Goal: Complete application form

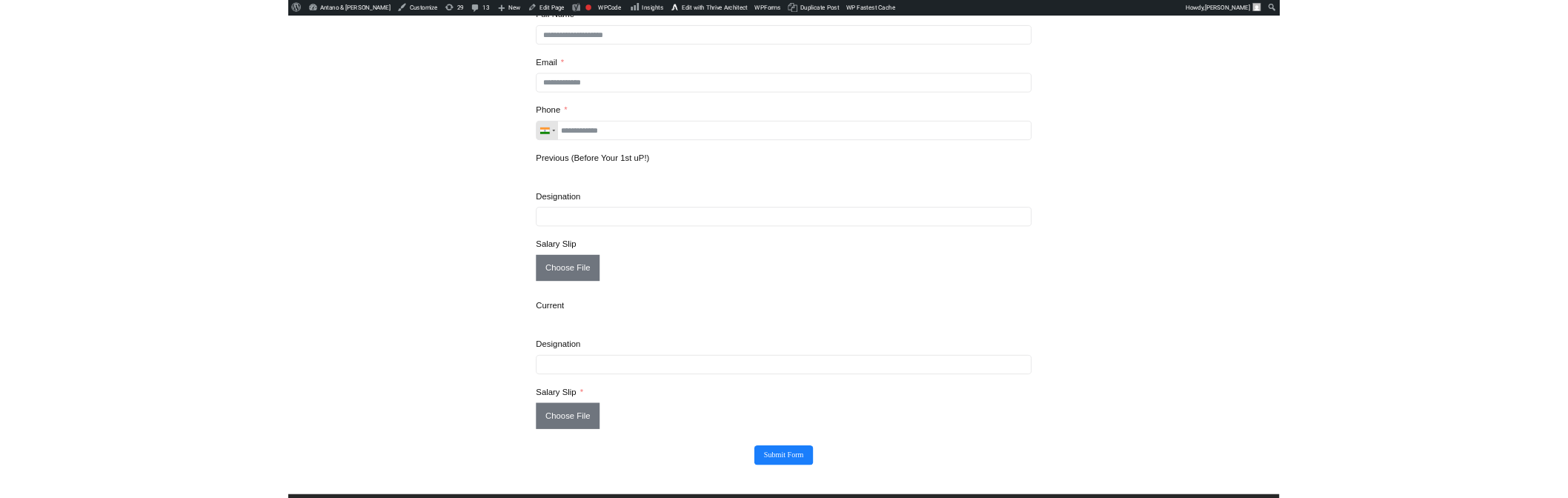
scroll to position [205, 0]
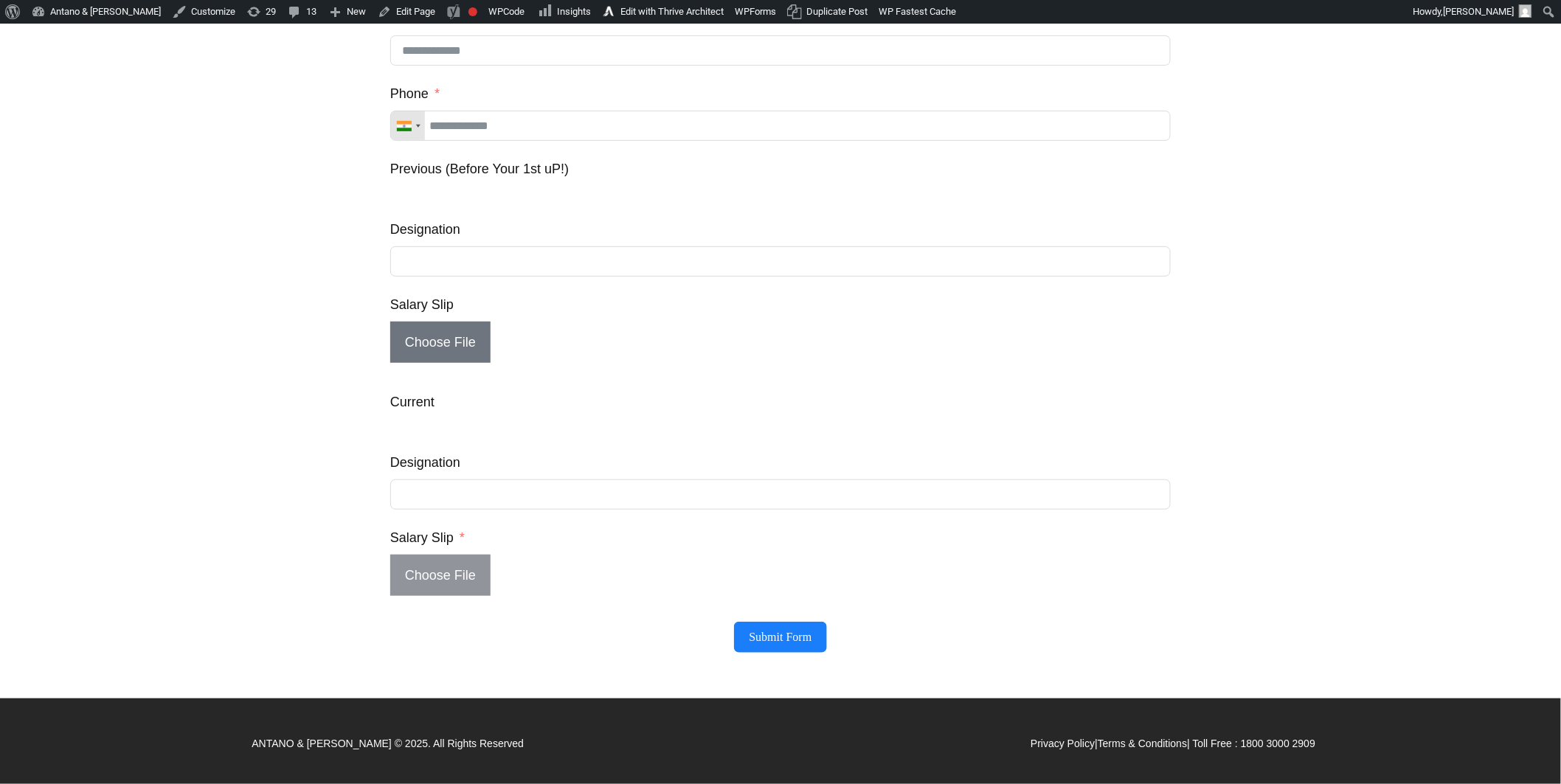
click at [445, 577] on span "Choose File" at bounding box center [440, 575] width 100 height 41
click at [391, 596] on input "Choose File" at bounding box center [390, 596] width 1 height 1
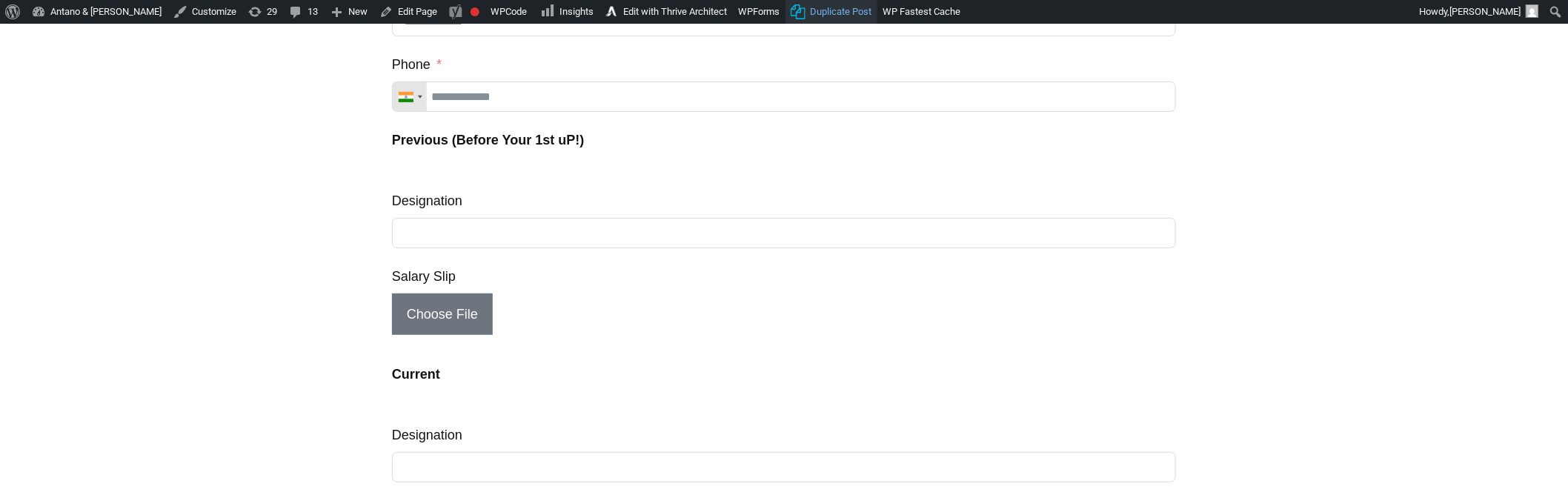
scroll to position [217, 0]
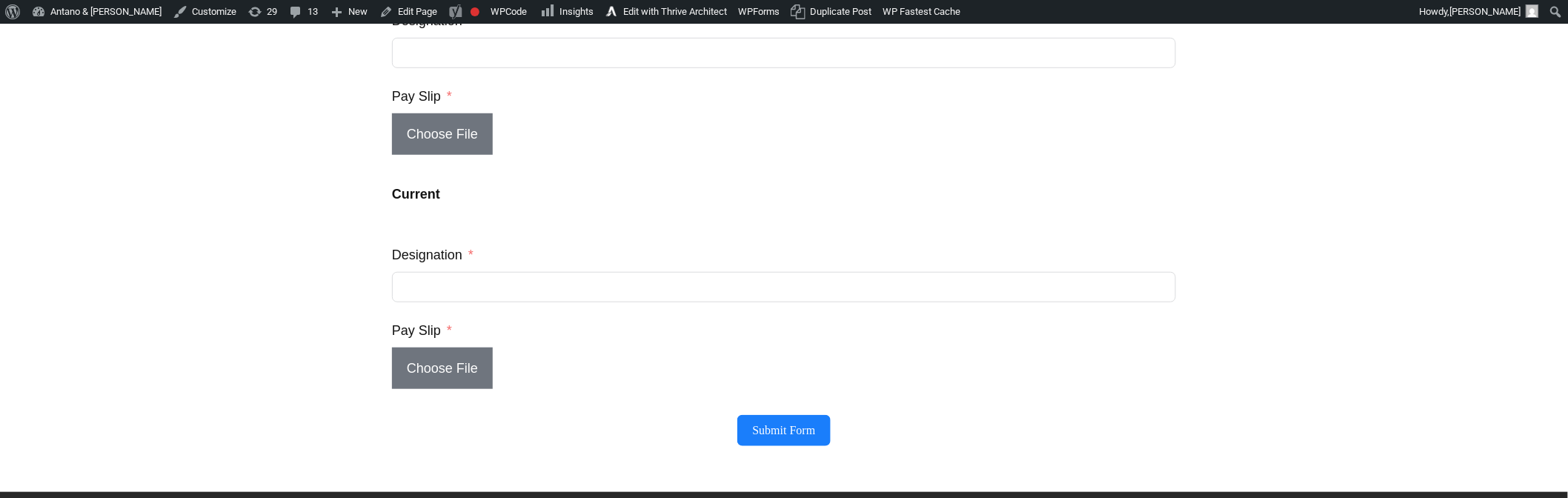
scroll to position [344, 0]
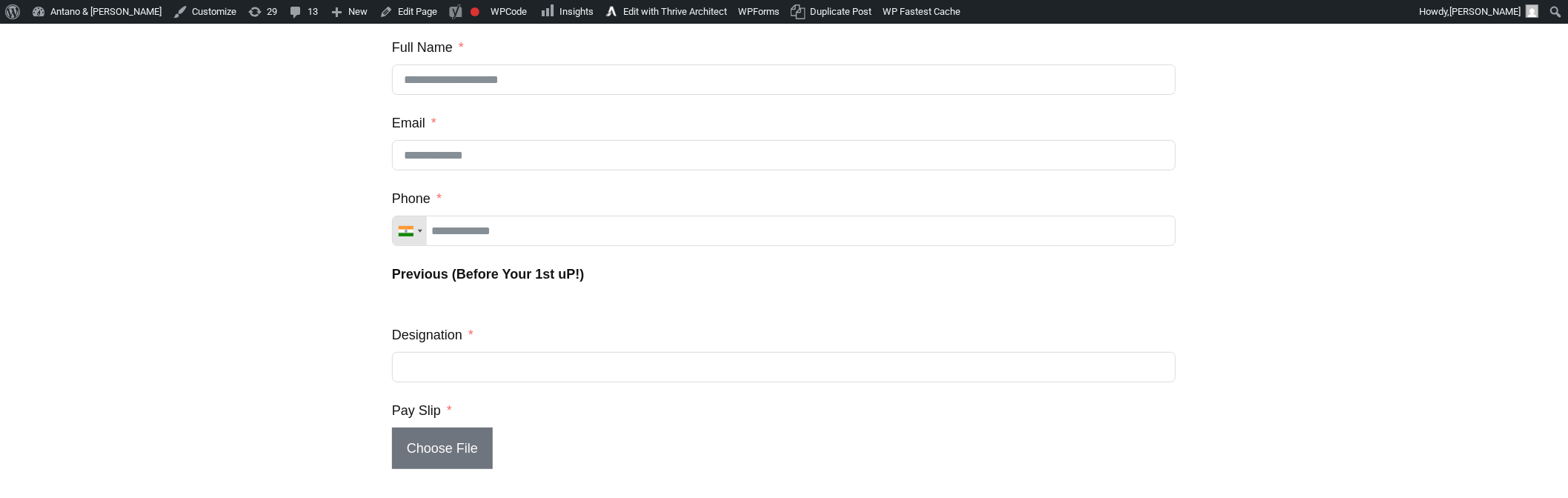
click at [1345, 242] on div "Financial Breakthrough Accelerator (#98) Δ Full Name Email Phone [GEOGRAPHIC_DA…" at bounding box center [784, 405] width 1566 height 801
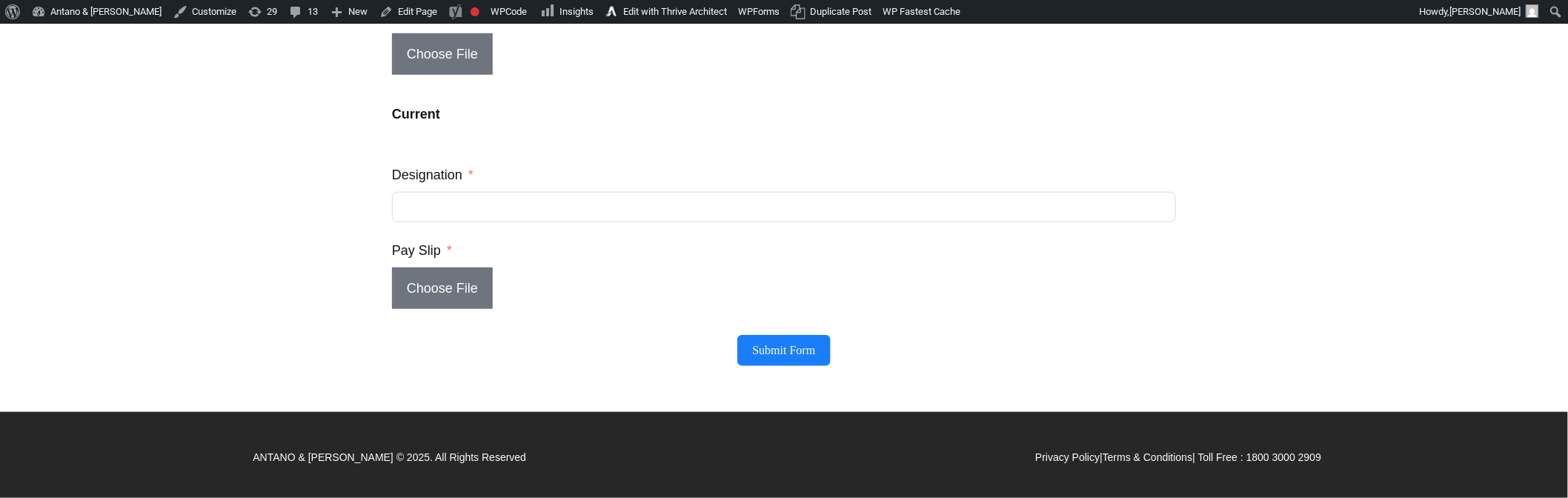
scroll to position [496, 0]
click at [181, 23] on div "Financial Breakthrough Accelerator (#98) Δ Full Name Email Phone [GEOGRAPHIC_DA…" at bounding box center [784, 10] width 1566 height 801
click at [173, 12] on link "Customize" at bounding box center [205, 11] width 75 height 23
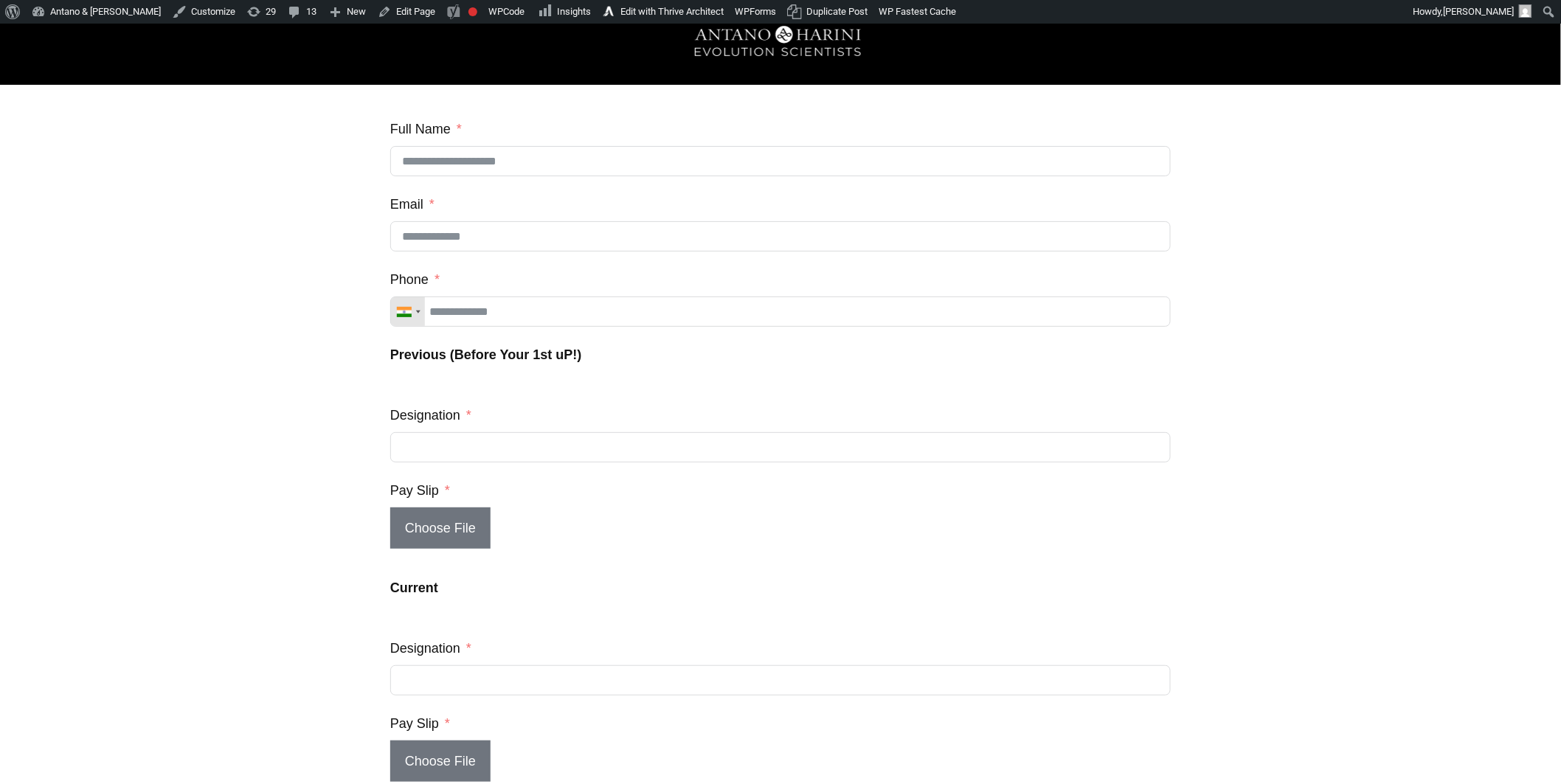
click at [522, 362] on strong "Previous (Before Your 1st uP!)" at bounding box center [486, 355] width 191 height 14
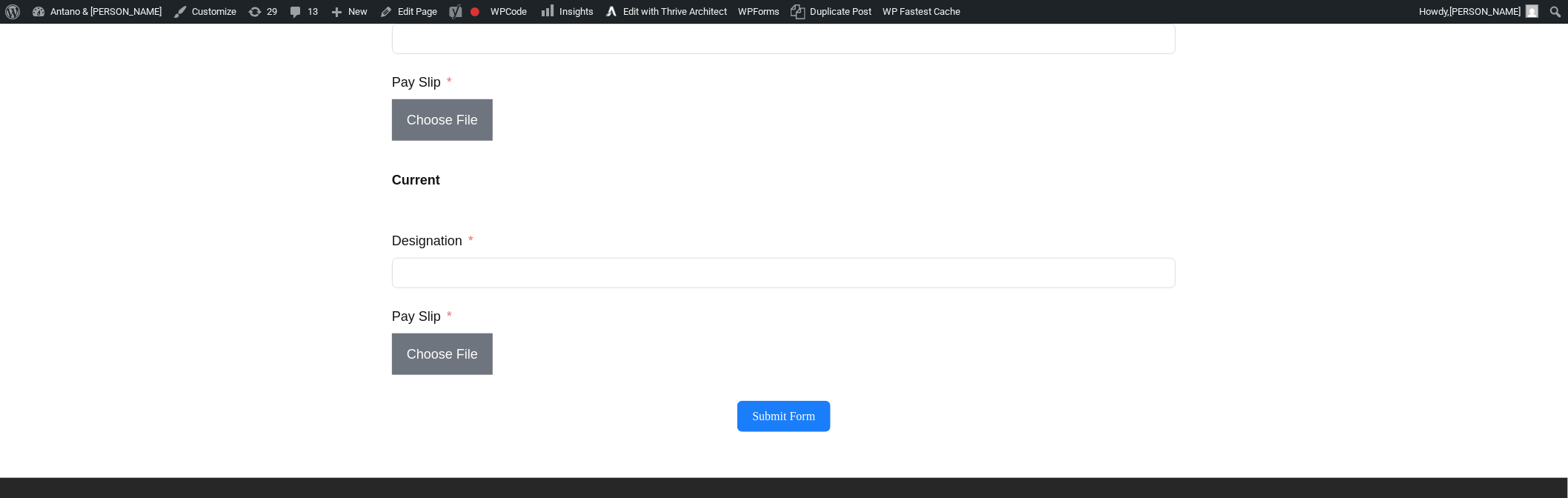
scroll to position [411, 0]
